Goal: Find specific page/section: Find specific page/section

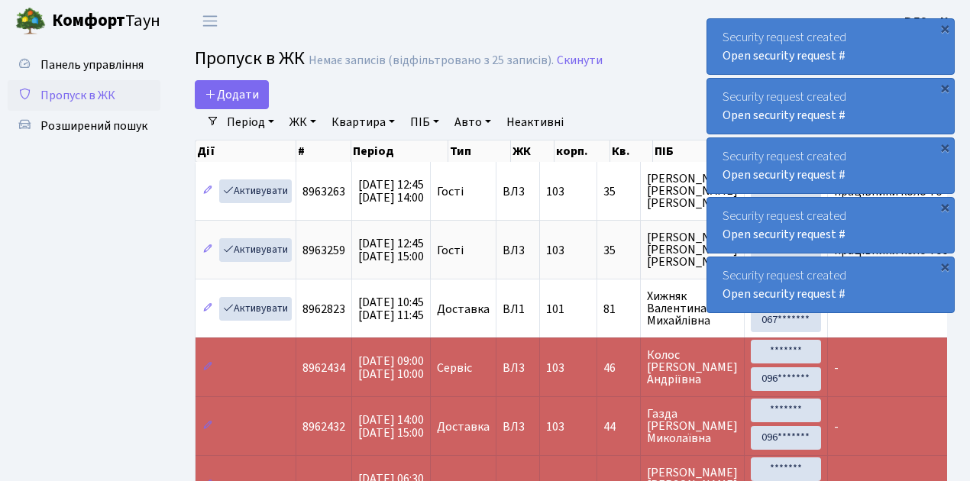
select select "25"
click at [134, 128] on span "Розширений пошук" at bounding box center [93, 126] width 107 height 17
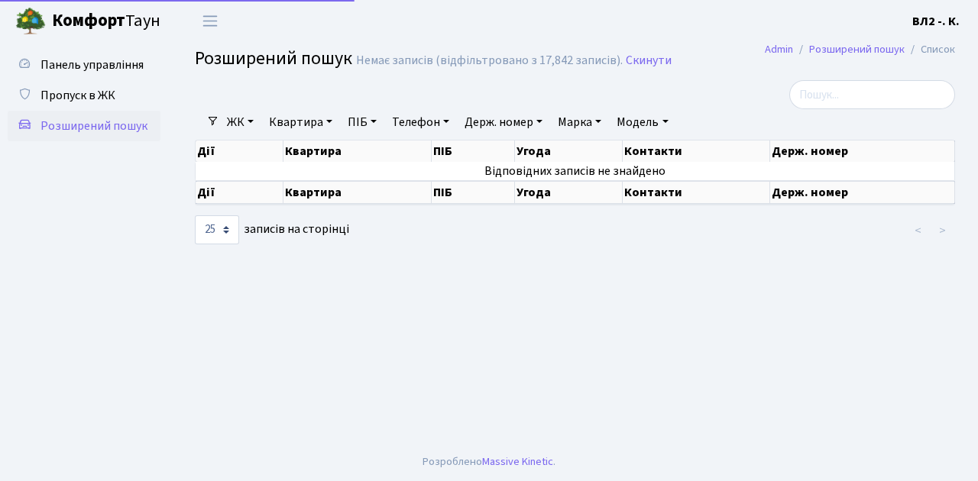
select select "25"
click at [332, 117] on link "Квартира" at bounding box center [301, 122] width 76 height 26
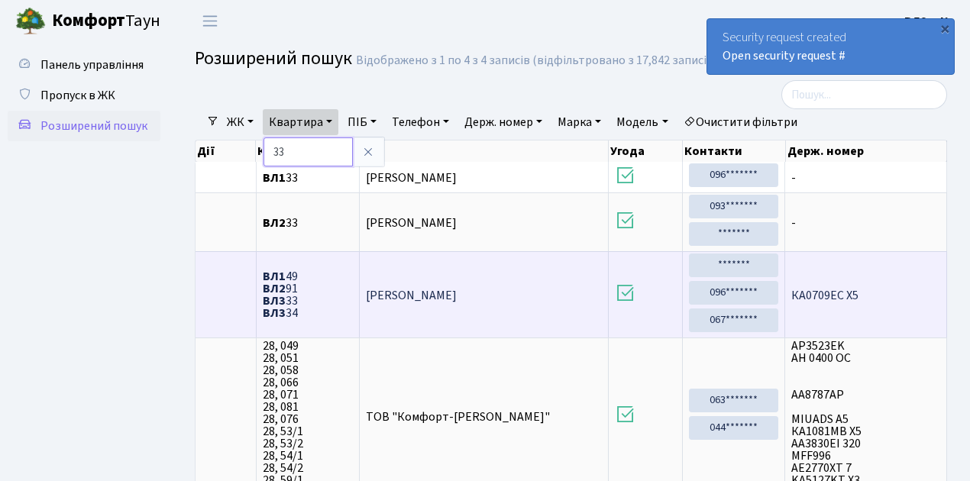
type input "3"
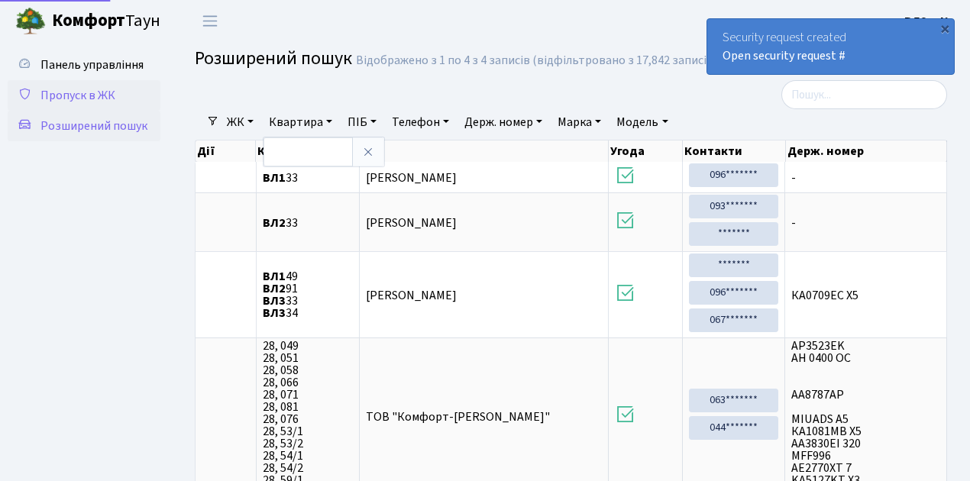
click at [71, 92] on span "Пропуск в ЖК" at bounding box center [77, 95] width 75 height 17
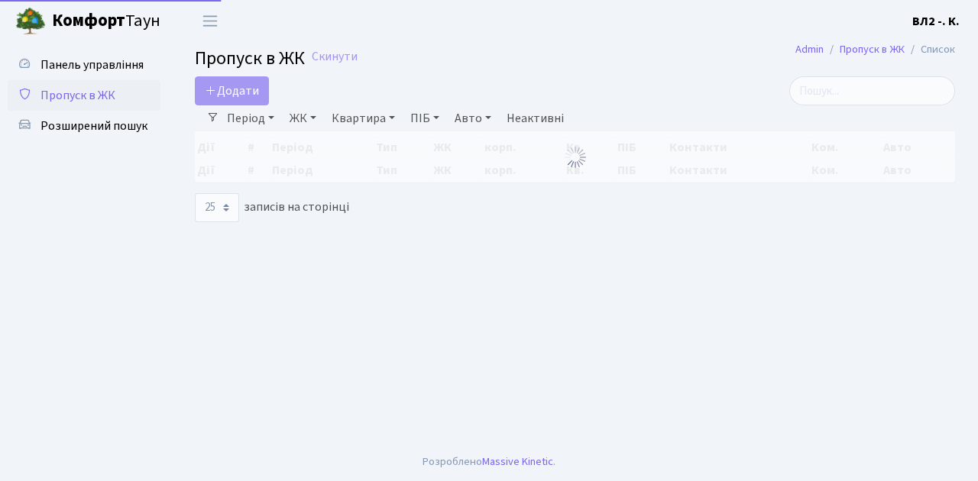
select select "25"
